Goal: Find specific page/section: Find specific page/section

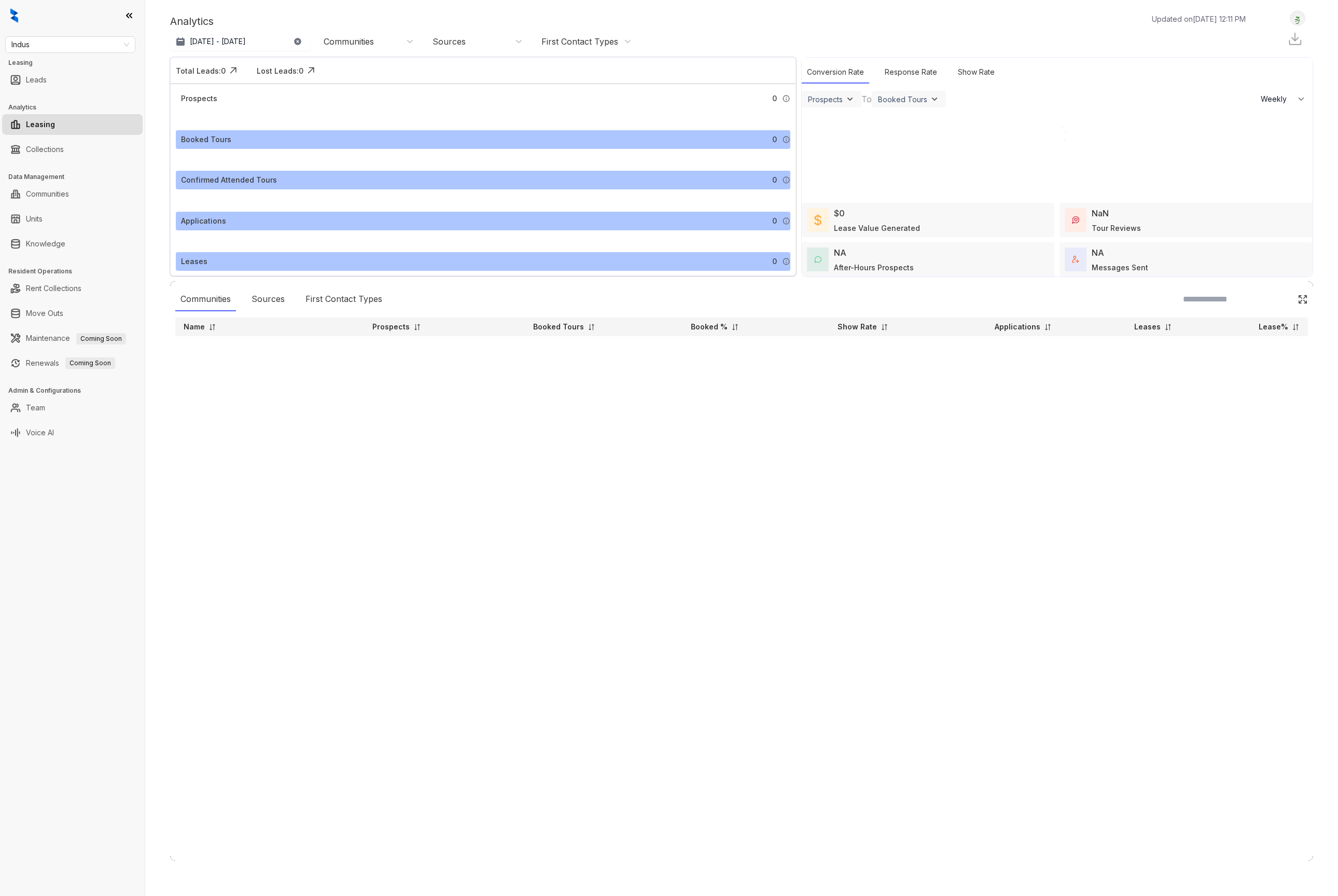
select select "******"
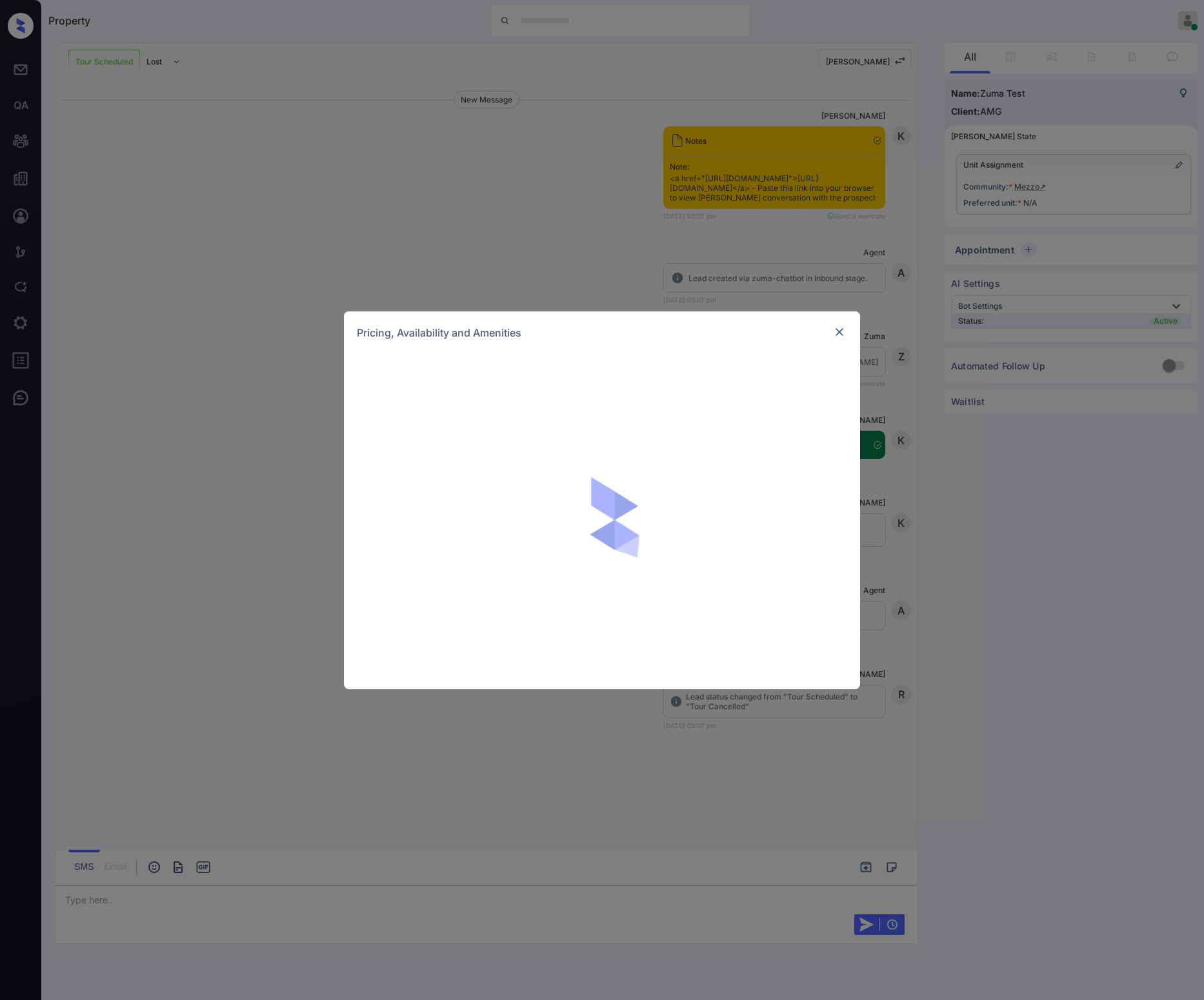
scroll to position [741, 0]
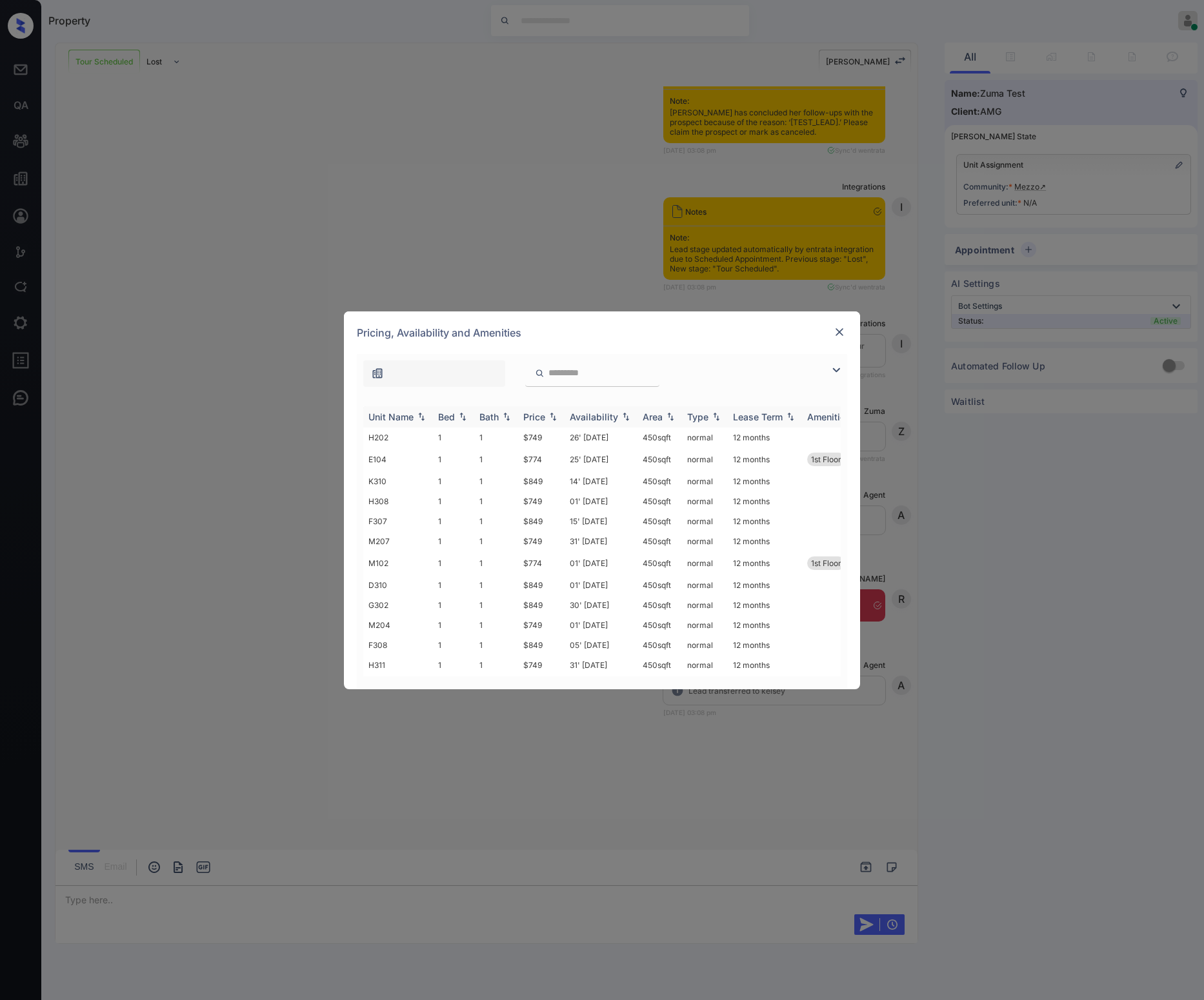
click at [586, 415] on div "Availability" at bounding box center [594, 417] width 49 height 11
click at [844, 334] on img at bounding box center [839, 332] width 13 height 13
